Goal: Navigation & Orientation: Locate item on page

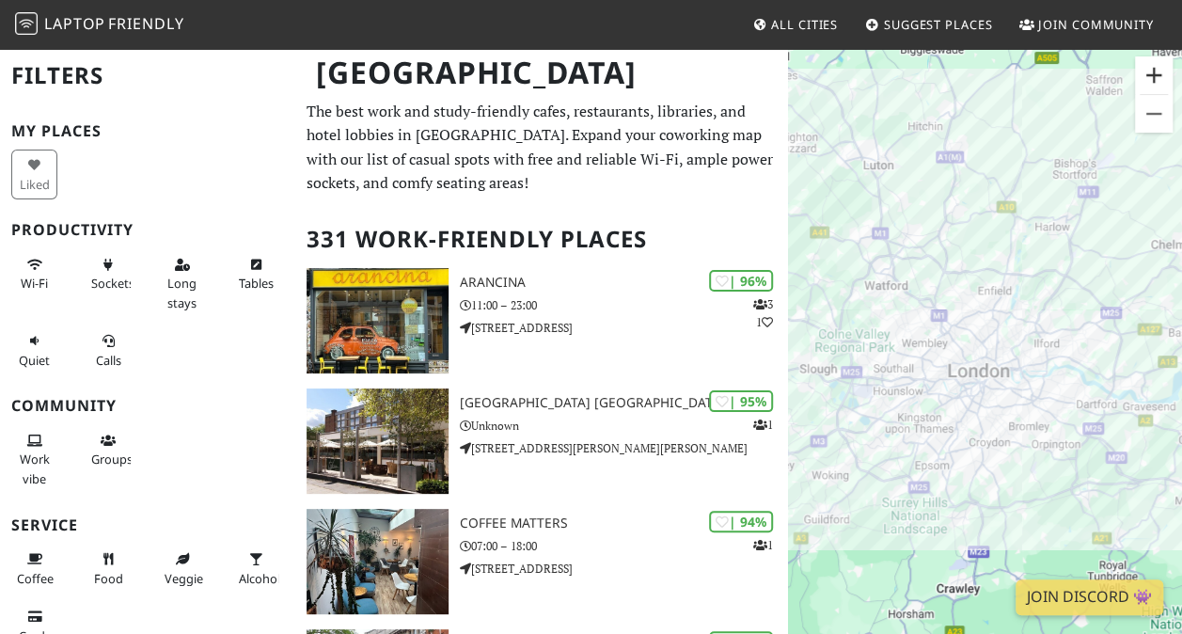
click at [1157, 71] on button "Zoom in" at bounding box center [1154, 75] width 38 height 38
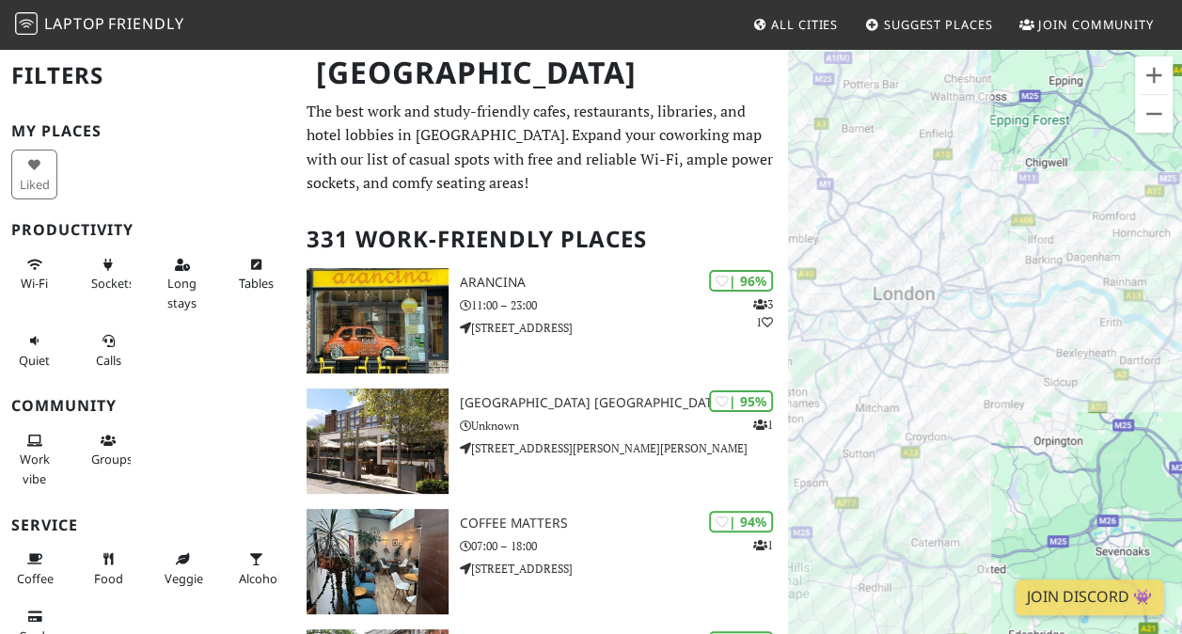
drag, startPoint x: 1098, startPoint y: 374, endPoint x: 1074, endPoint y: 286, distance: 91.7
click at [1074, 286] on div at bounding box center [985, 364] width 394 height 634
click at [1153, 77] on button "Zoom in" at bounding box center [1154, 75] width 38 height 38
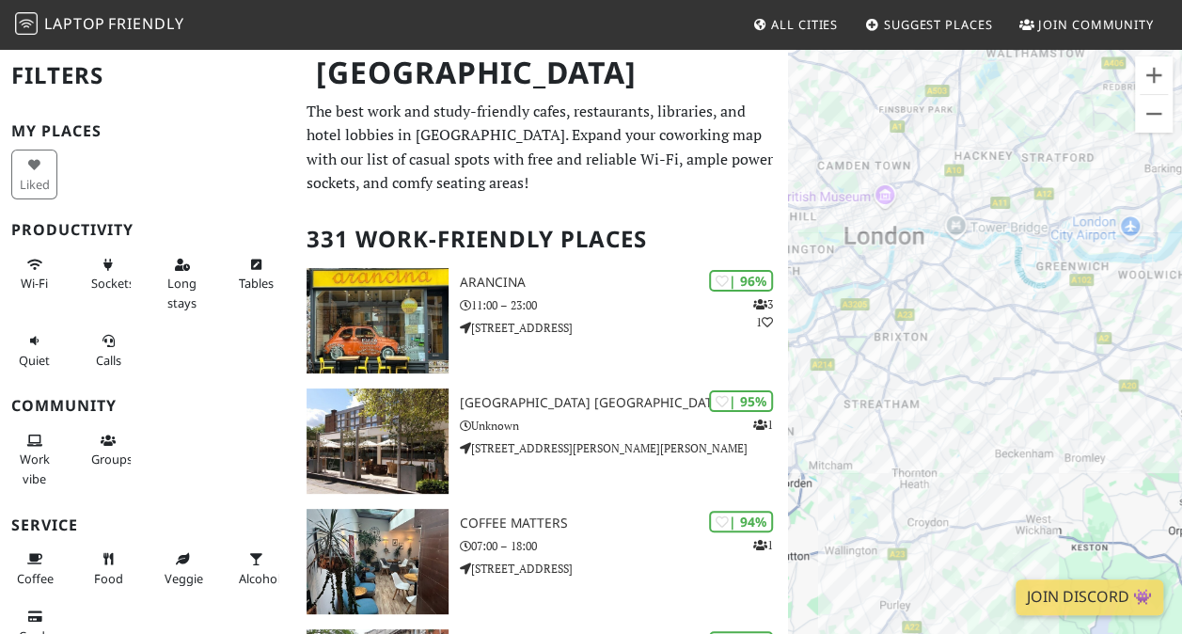
drag, startPoint x: 946, startPoint y: 329, endPoint x: 1033, endPoint y: 349, distance: 88.7
click at [1033, 349] on div at bounding box center [985, 364] width 394 height 634
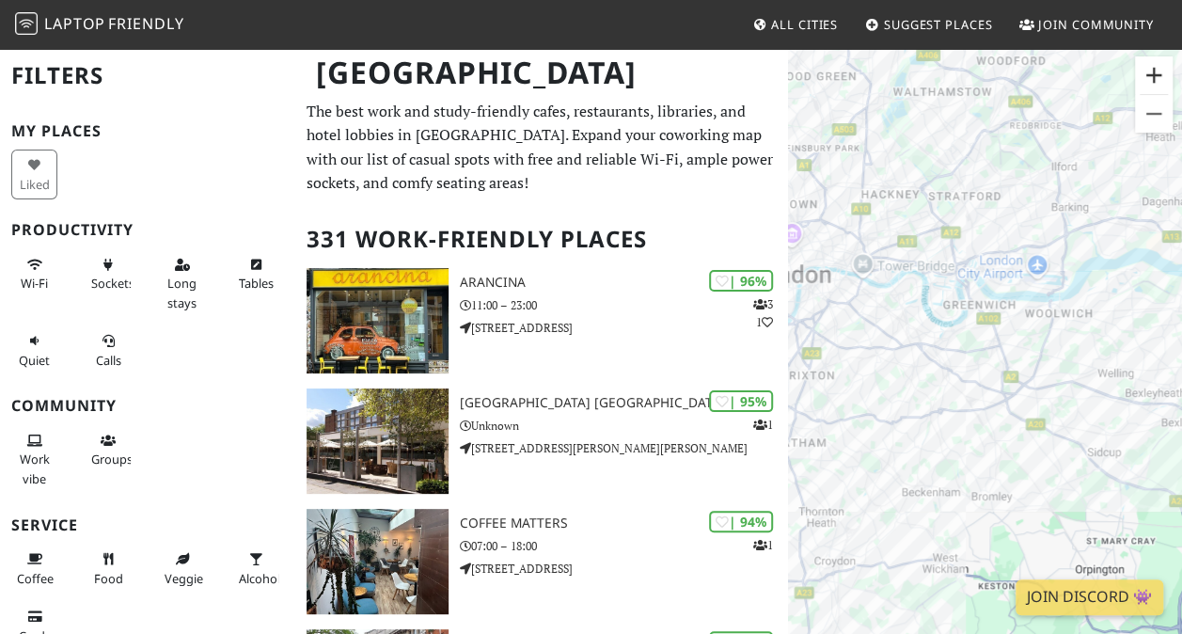
click at [1155, 81] on button "Zoom in" at bounding box center [1154, 75] width 38 height 38
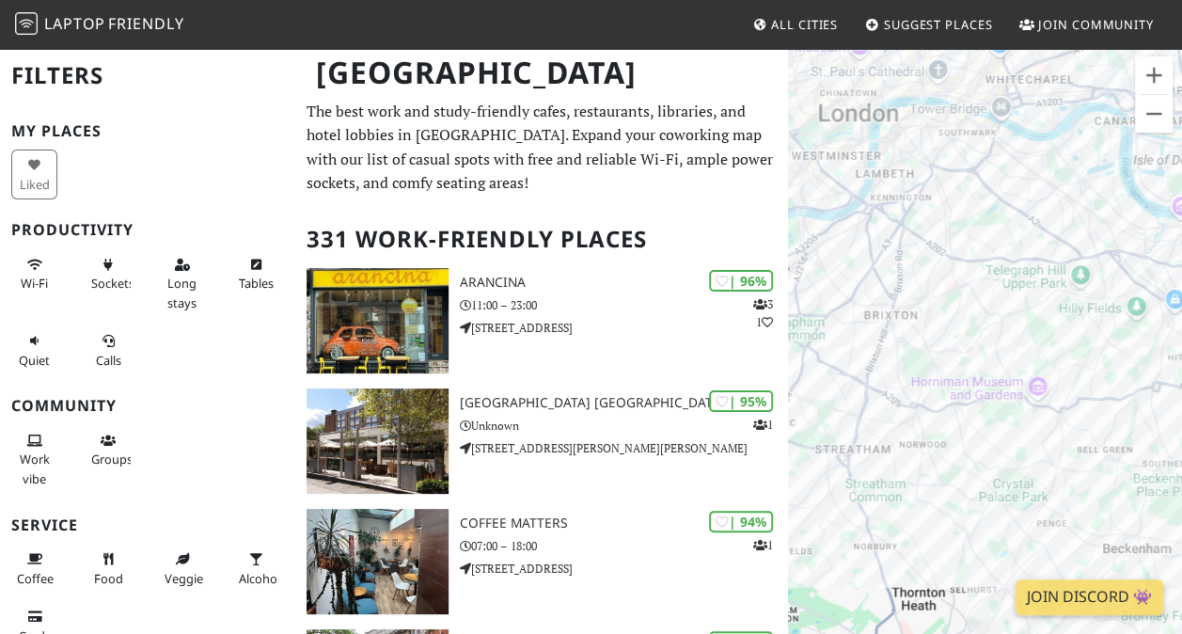
drag, startPoint x: 906, startPoint y: 340, endPoint x: 1173, endPoint y: 268, distance: 276.7
click at [1173, 268] on div at bounding box center [985, 364] width 394 height 634
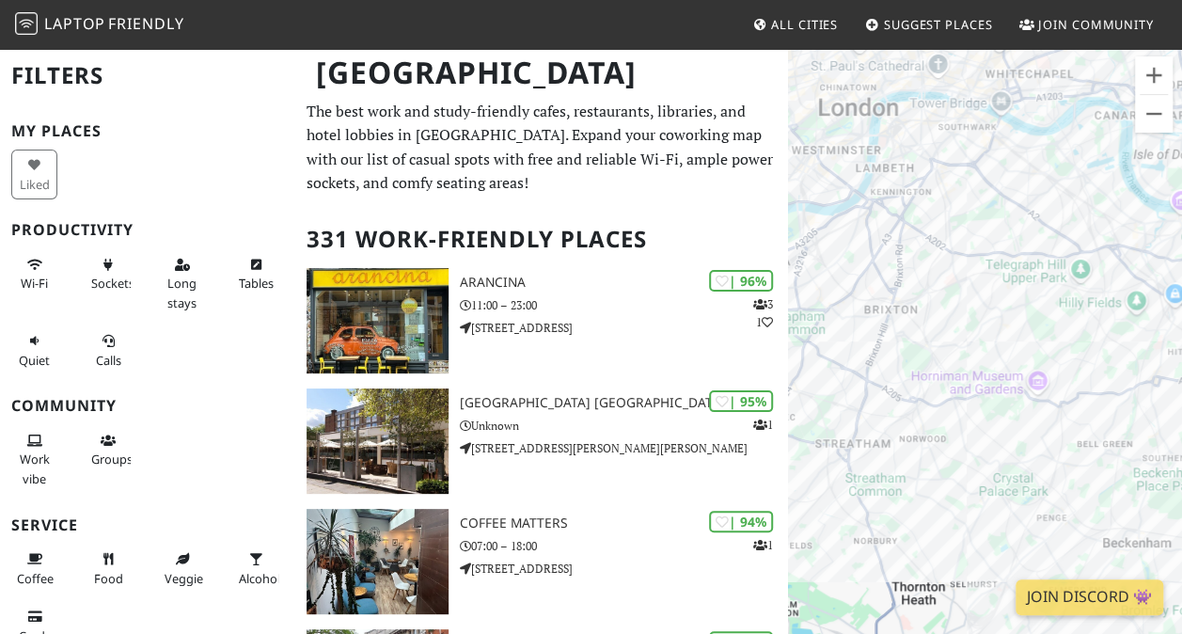
drag, startPoint x: 918, startPoint y: 414, endPoint x: 916, endPoint y: 404, distance: 9.6
click at [916, 404] on div at bounding box center [985, 364] width 394 height 634
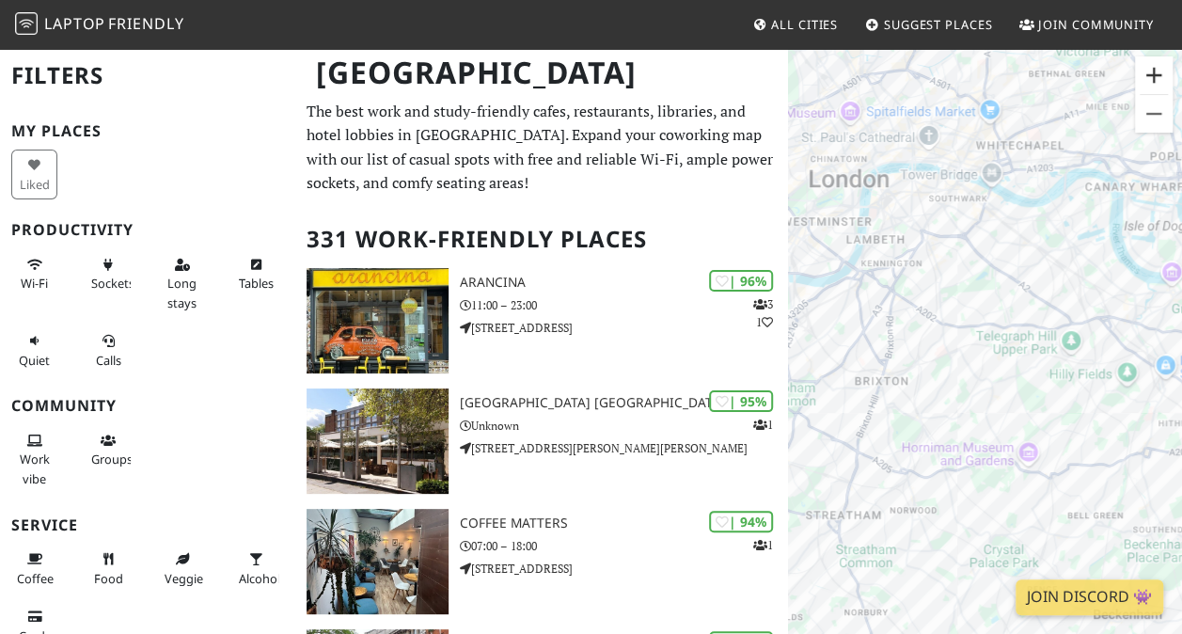
click at [1152, 81] on button "Zoom in" at bounding box center [1154, 75] width 38 height 38
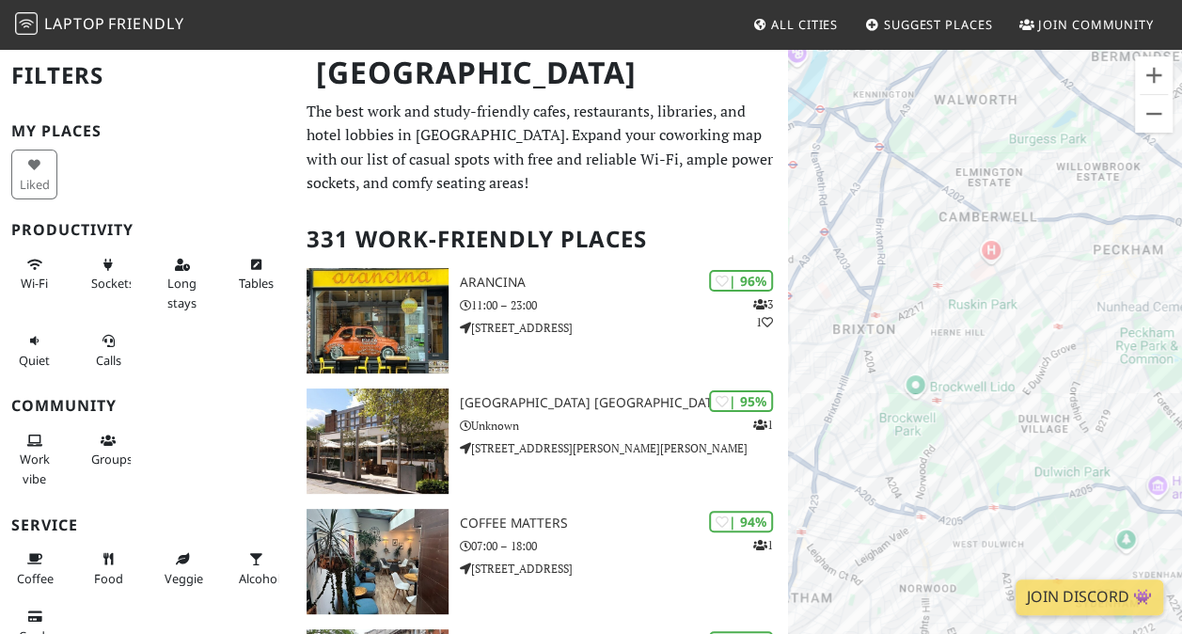
drag, startPoint x: 909, startPoint y: 408, endPoint x: 1004, endPoint y: 333, distance: 121.2
click at [1004, 333] on div at bounding box center [985, 364] width 394 height 634
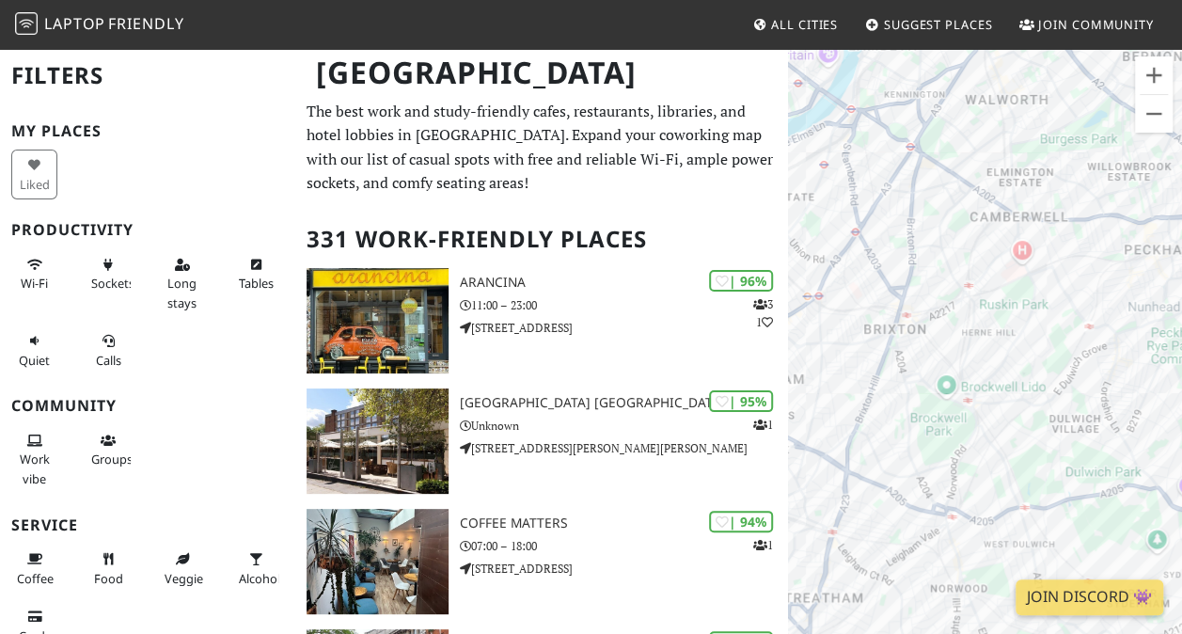
click at [848, 476] on div at bounding box center [985, 364] width 394 height 634
click at [1149, 70] on button "Zoom in" at bounding box center [1154, 75] width 38 height 38
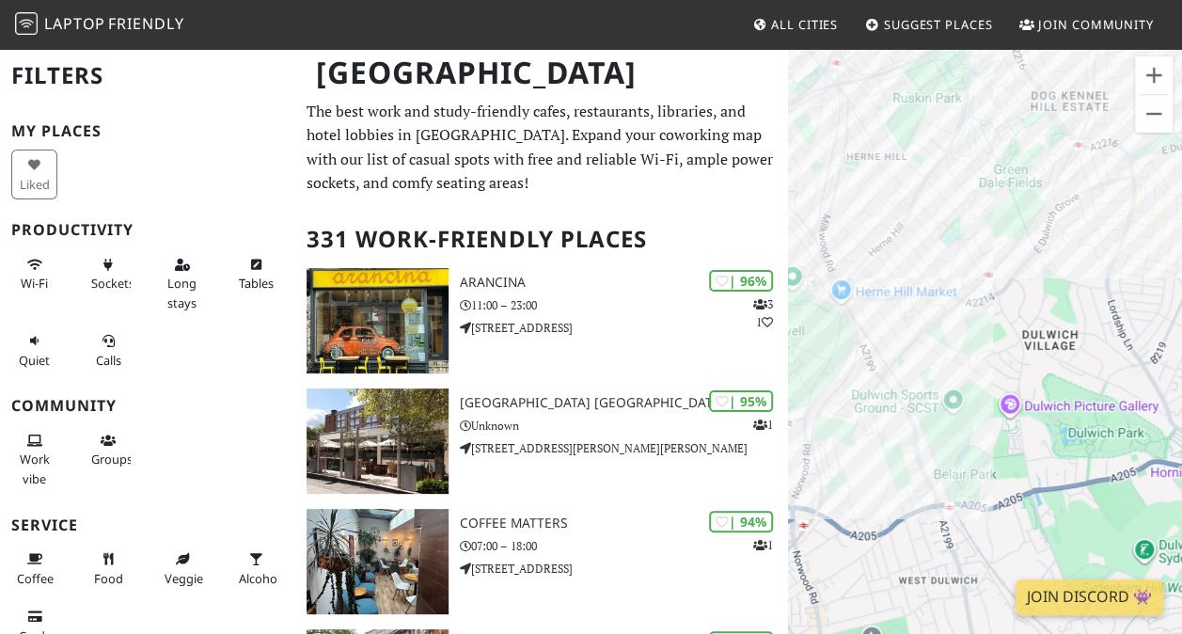
drag, startPoint x: 974, startPoint y: 395, endPoint x: 854, endPoint y: 248, distance: 189.8
click at [854, 248] on div at bounding box center [985, 364] width 394 height 634
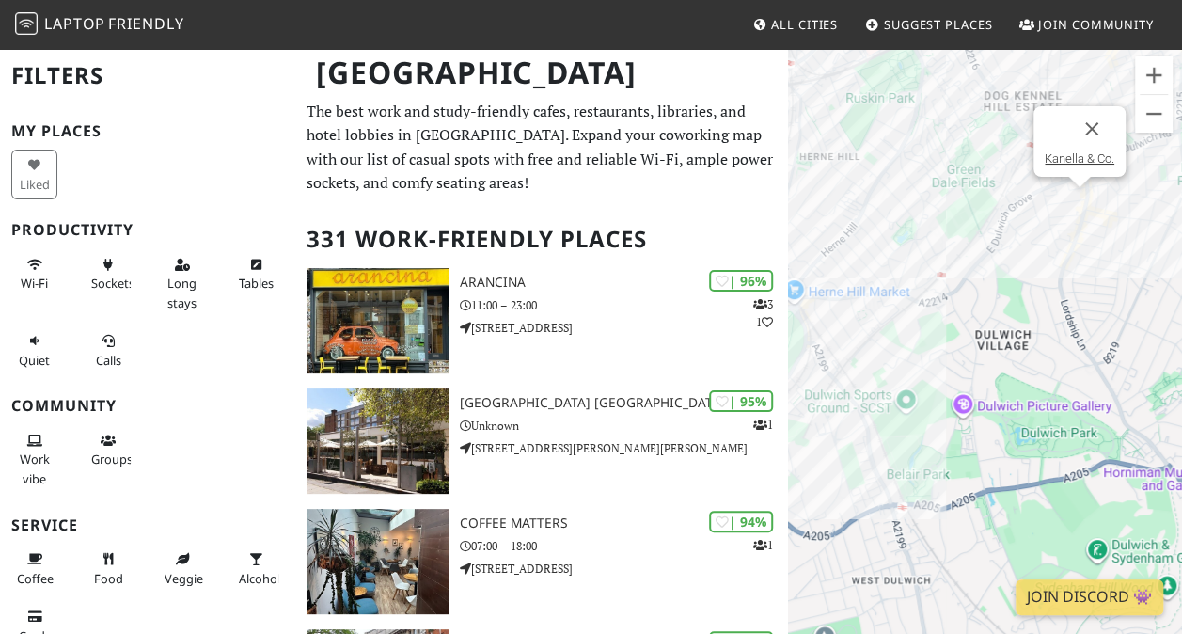
click at [1072, 197] on div "Kanella & Co." at bounding box center [985, 364] width 394 height 634
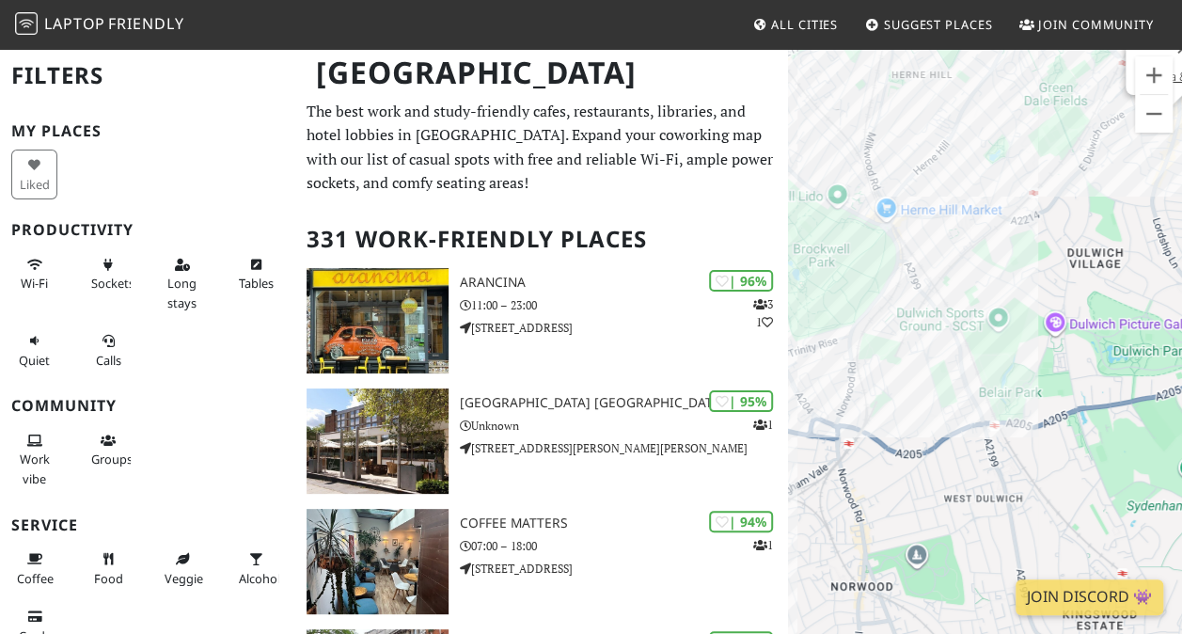
drag, startPoint x: 952, startPoint y: 330, endPoint x: 1065, endPoint y: 207, distance: 167.7
click at [1065, 207] on div "Kanella & Co." at bounding box center [985, 364] width 394 height 634
